Goal: Information Seeking & Learning: Learn about a topic

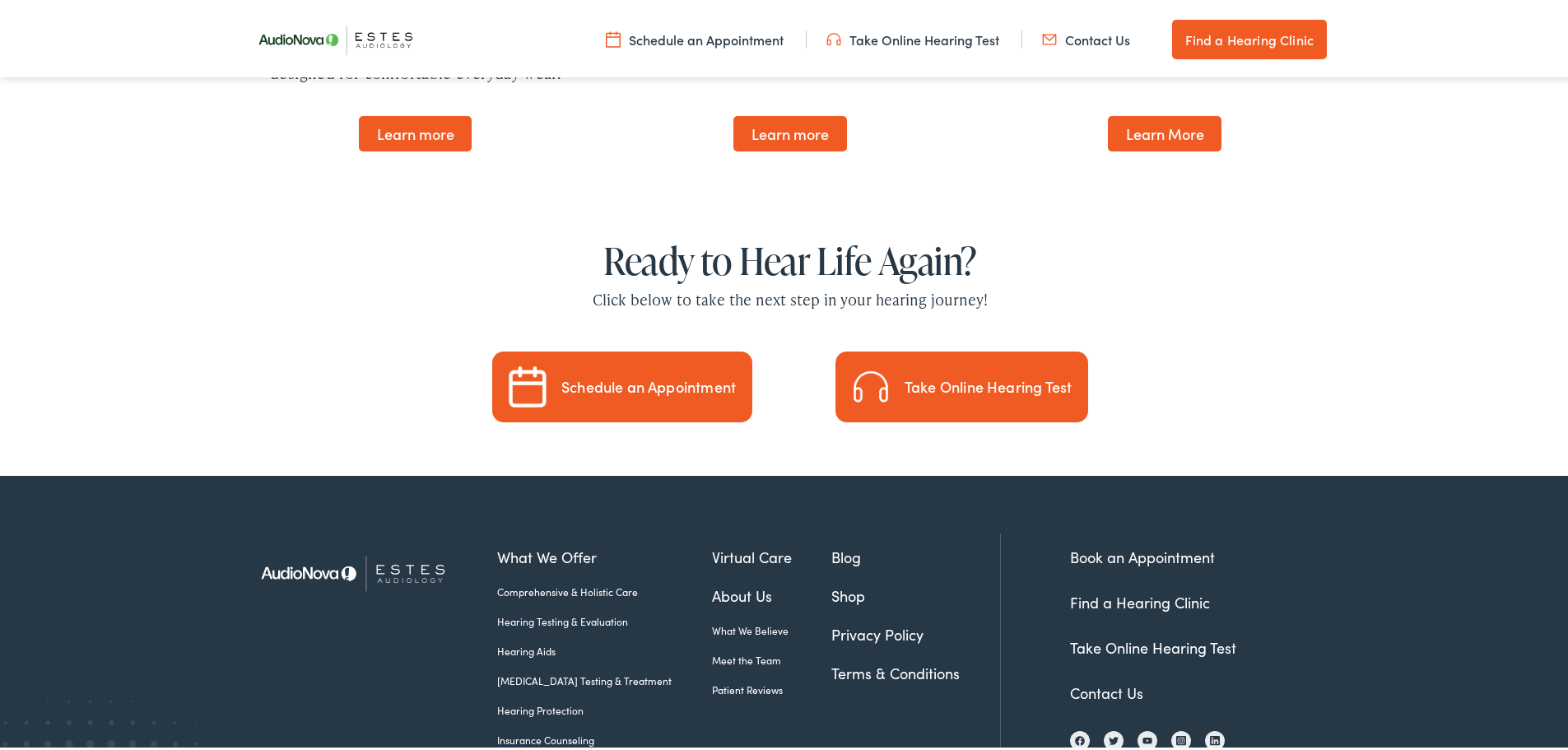
scroll to position [4796, 0]
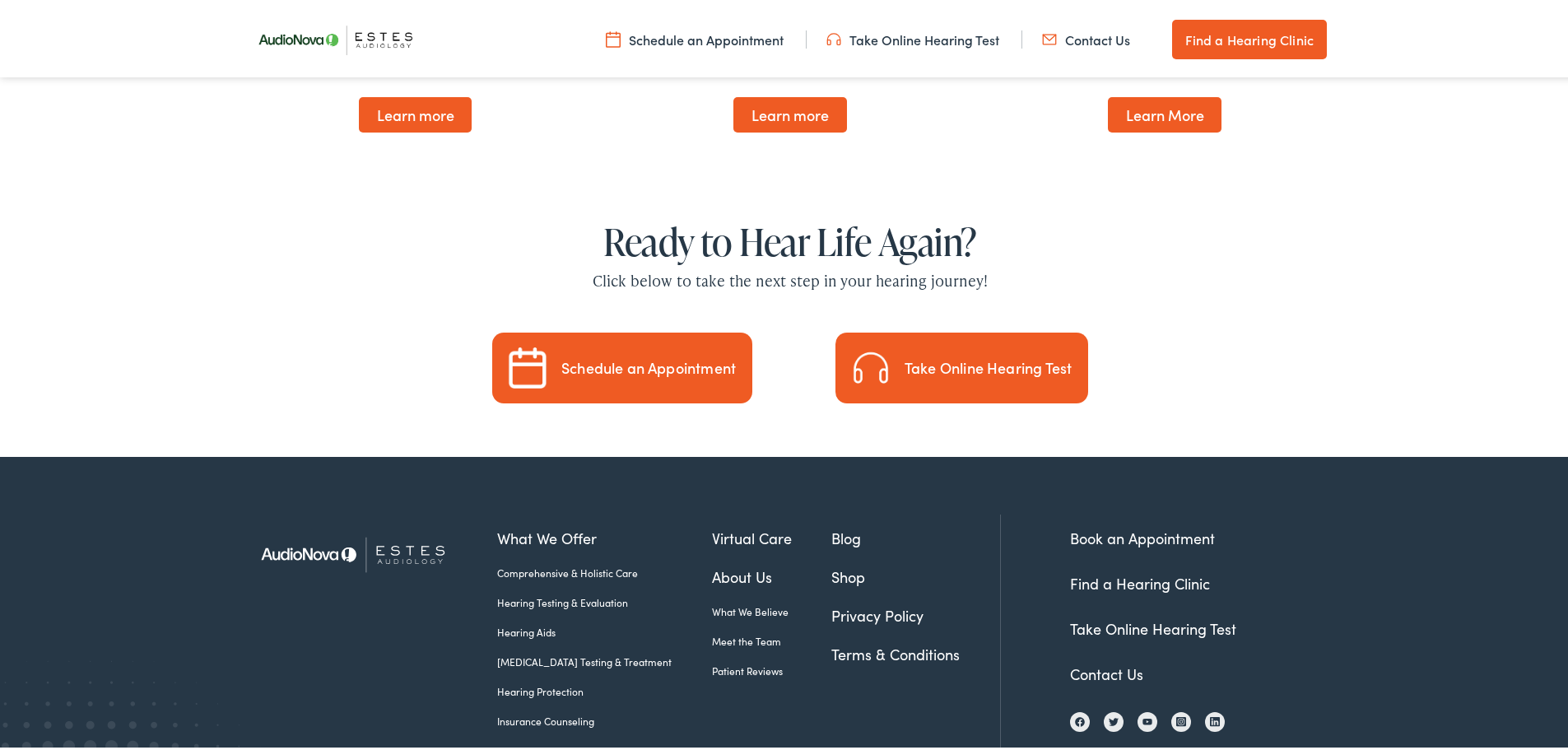
click at [555, 592] on link "Hearing Testing & Evaluation" at bounding box center [605, 599] width 214 height 15
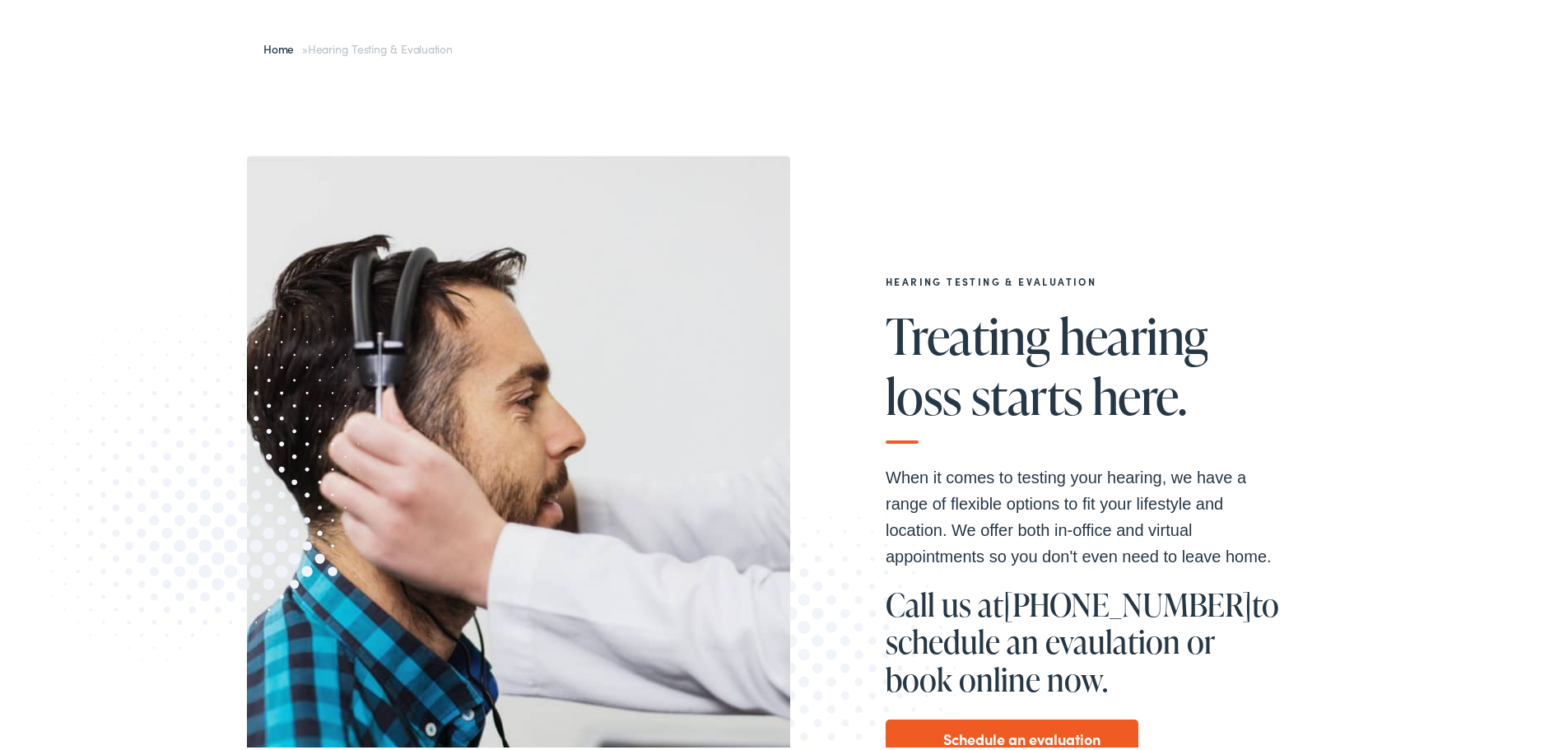
scroll to position [164, 0]
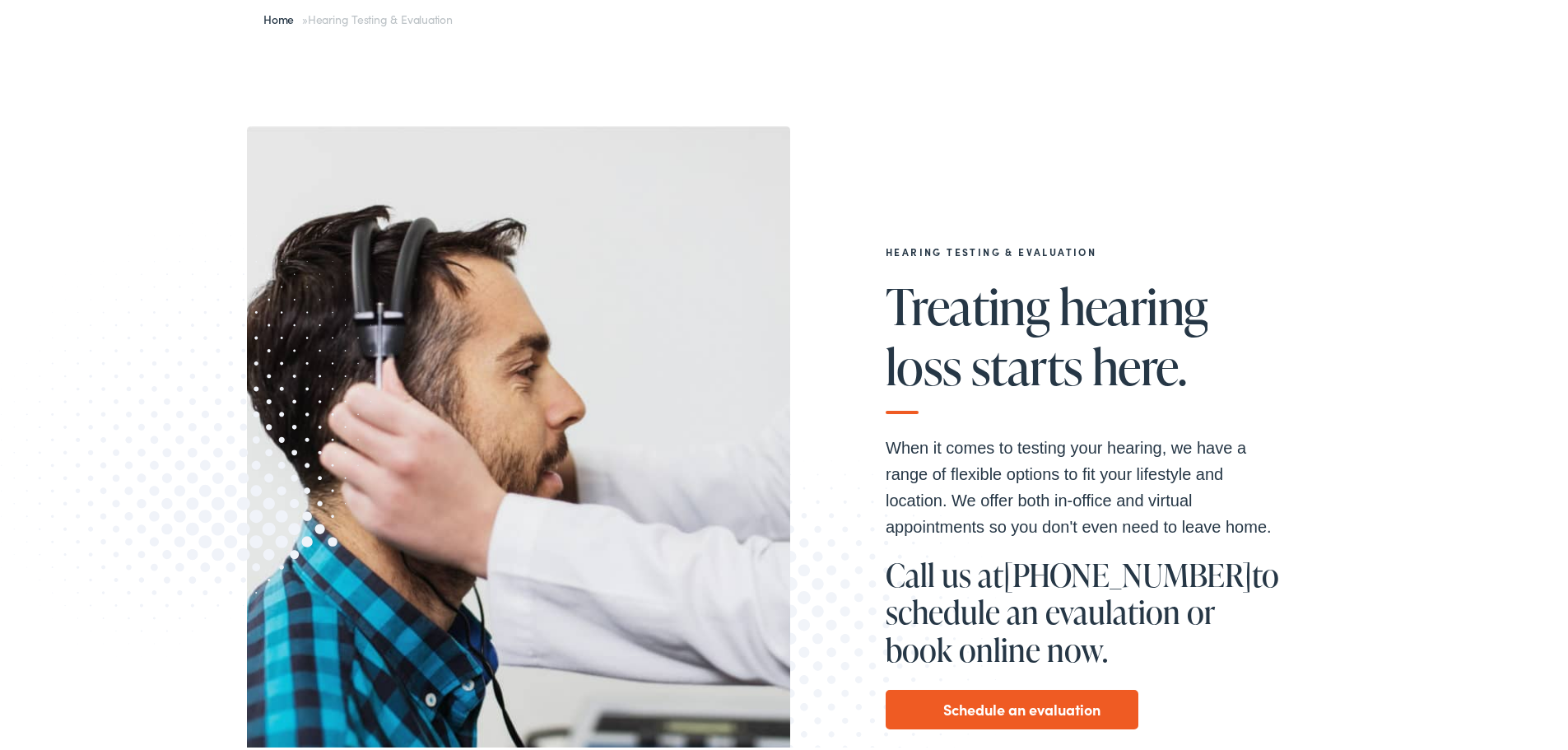
drag, startPoint x: 524, startPoint y: 102, endPoint x: 498, endPoint y: 77, distance: 36.1
click at [518, 101] on div "Hearing Testing & Evaluation Treating [MEDICAL_DATA] starts here. When it comes…" at bounding box center [790, 454] width 1581 height 828
